Goal: Navigation & Orientation: Find specific page/section

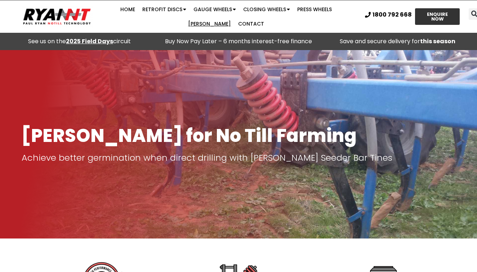
click at [235, 17] on link "[PERSON_NAME]" at bounding box center [209, 24] width 50 height 14
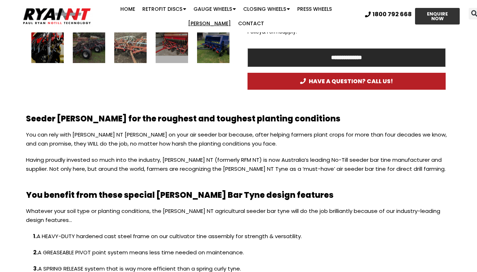
scroll to position [530, 0]
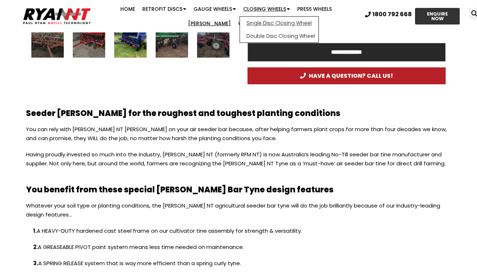
click at [256, 23] on link "Single Disc Closing Wheel" at bounding box center [279, 23] width 79 height 13
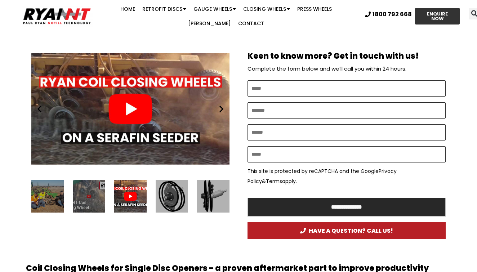
scroll to position [405, 0]
click at [44, 191] on div "12 / 12" at bounding box center [47, 196] width 32 height 32
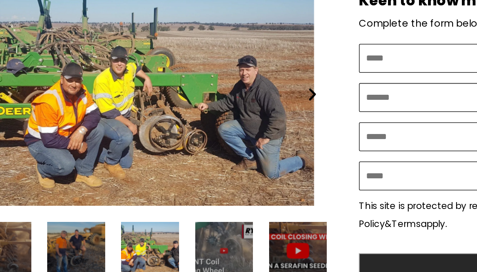
scroll to position [439, 0]
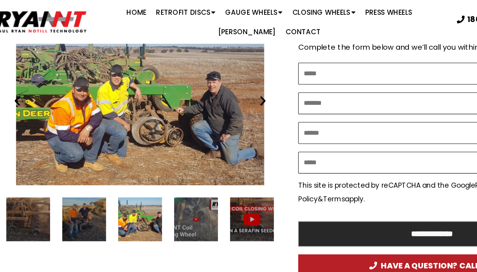
click at [73, 156] on div "11 / 12" at bounding box center [89, 162] width 32 height 32
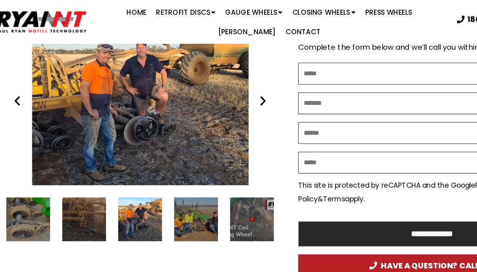
scroll to position [436, 0]
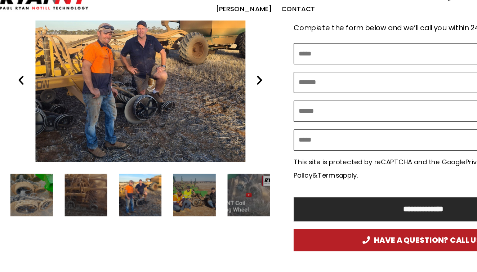
click at [31, 150] on div "9 / 12" at bounding box center [47, 166] width 32 height 32
